Goal: Navigation & Orientation: Find specific page/section

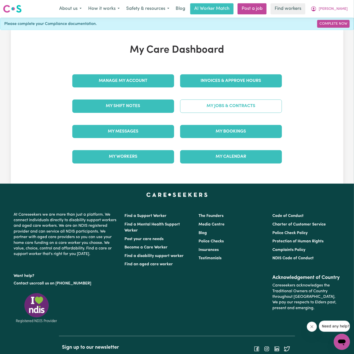
click at [210, 111] on link "My Jobs & Contracts" at bounding box center [231, 105] width 102 height 13
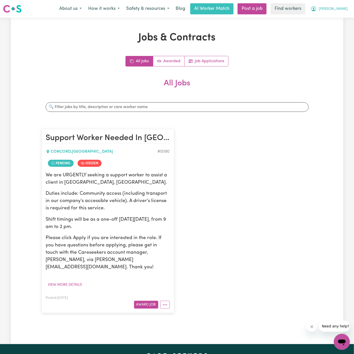
click at [343, 9] on span "[PERSON_NAME]" at bounding box center [332, 9] width 29 height 6
click at [331, 32] on link "Logout" at bounding box center [331, 29] width 40 height 10
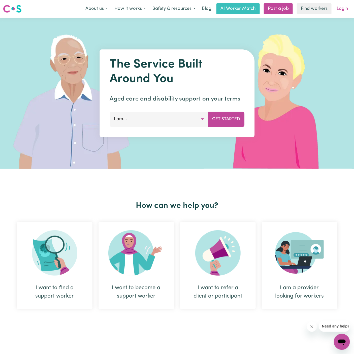
click at [341, 14] on link "Login" at bounding box center [341, 8] width 17 height 11
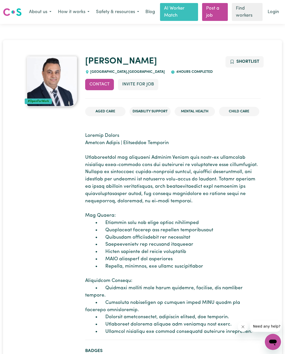
scroll to position [22, 0]
